Goal: Information Seeking & Learning: Learn about a topic

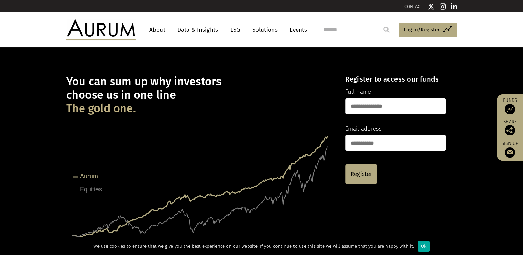
click at [338, 31] on input "search" at bounding box center [356, 30] width 69 height 14
type input "**********"
click at [379, 23] on input "submit" at bounding box center [386, 30] width 14 height 14
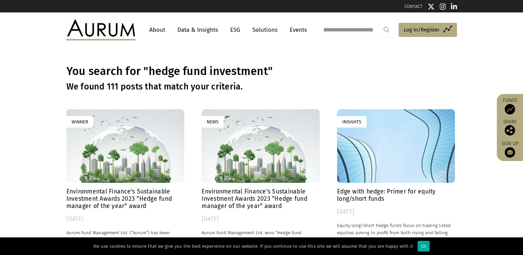
click at [343, 34] on input "**********" at bounding box center [356, 30] width 69 height 14
type input "**********"
click at [379, 23] on input "submit" at bounding box center [386, 30] width 14 height 14
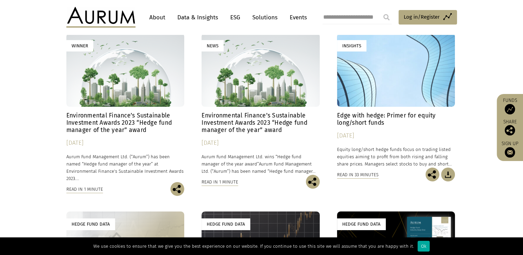
scroll to position [0, 0]
click at [347, 122] on h4 "Edge with hedge: Primer for equity long/short funds" at bounding box center [396, 119] width 118 height 15
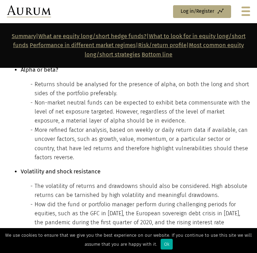
scroll to position [4919, 0]
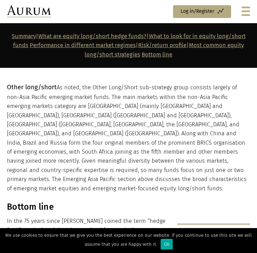
scroll to position [7720, 0]
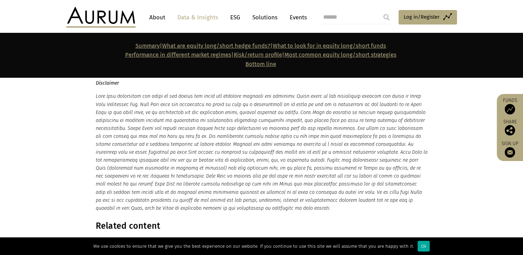
scroll to position [6541, 0]
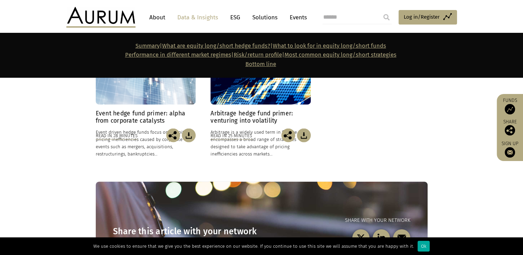
scroll to position [6851, 0]
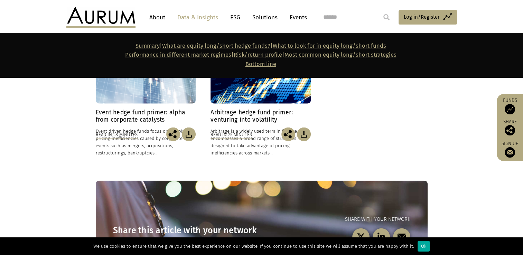
click at [333, 23] on input "search" at bounding box center [356, 17] width 69 height 14
type input "**********"
click at [379, 10] on input "submit" at bounding box center [386, 17] width 14 height 14
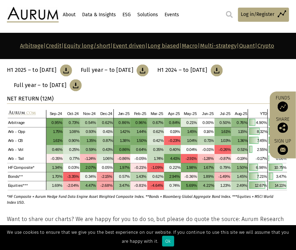
scroll to position [325, 0]
click at [243, 123] on img at bounding box center [147, 150] width 281 height 82
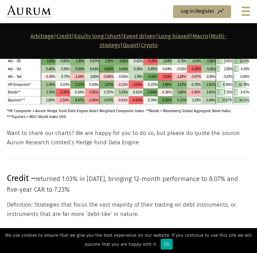
scroll to position [471, 0]
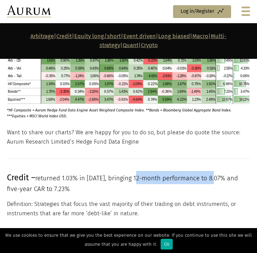
drag, startPoint x: 141, startPoint y: 178, endPoint x: 218, endPoint y: 182, distance: 77.2
click at [218, 182] on p "Credit – returned 1.03% in August 25, bringing 12-month performance to 8.07% an…" at bounding box center [128, 182] width 243 height 23
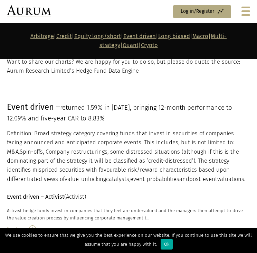
scroll to position [1801, 0]
click at [33, 225] on img at bounding box center [32, 228] width 7 height 7
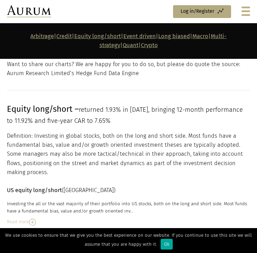
scroll to position [1157, 0]
click at [34, 165] on p "Definition: Investing in global stocks, both on the long and short side. Most f…" at bounding box center [128, 155] width 243 height 46
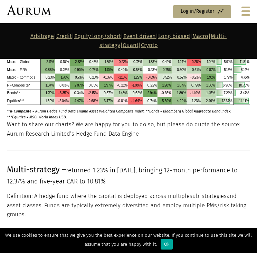
scroll to position [3164, 0]
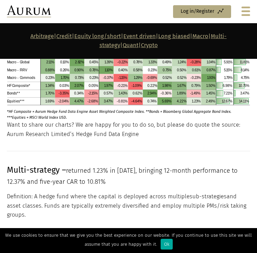
click at [60, 172] on span "returned 1.23% in August 25, bringing 12-month performance to 12.37% and five-y…" at bounding box center [122, 176] width 231 height 18
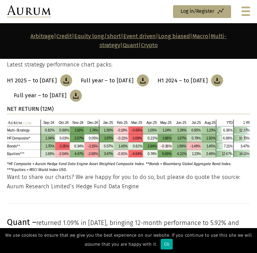
scroll to position [3351, 0]
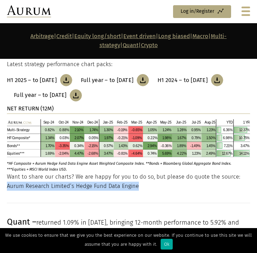
drag, startPoint x: 147, startPoint y: 170, endPoint x: 6, endPoint y: 172, distance: 141.0
click at [6, 172] on div "Want to share our charts? We are happy for you to do so, but please do quote th…" at bounding box center [128, 181] width 257 height 18
copy p "Aurum Research Limited’s Hedge Fund Data Engine"
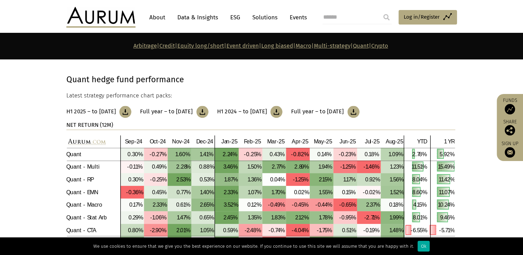
scroll to position [2858, 0]
